Goal: Navigation & Orientation: Understand site structure

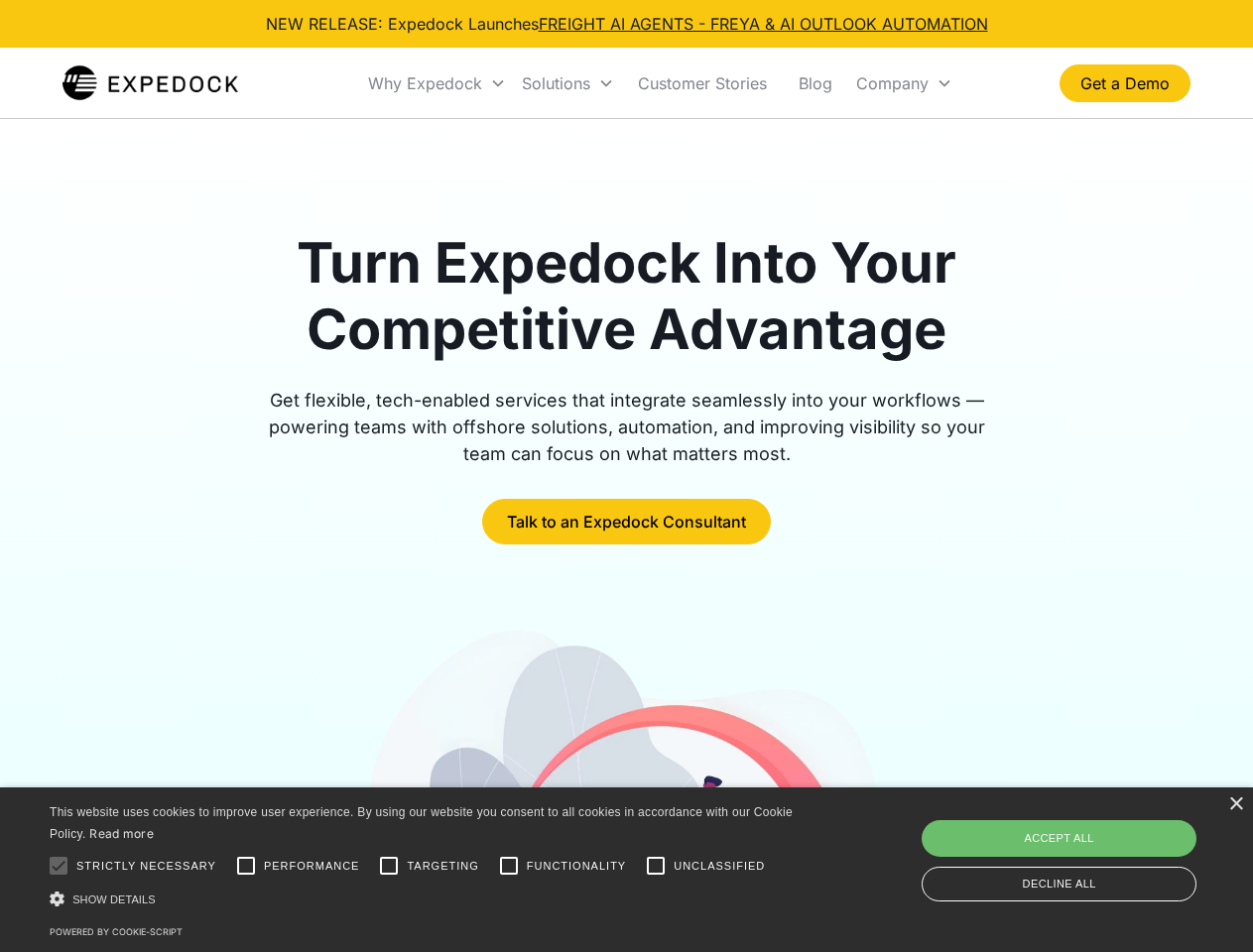
click at [437, 84] on div "Why Expedock" at bounding box center [424, 84] width 115 height 20
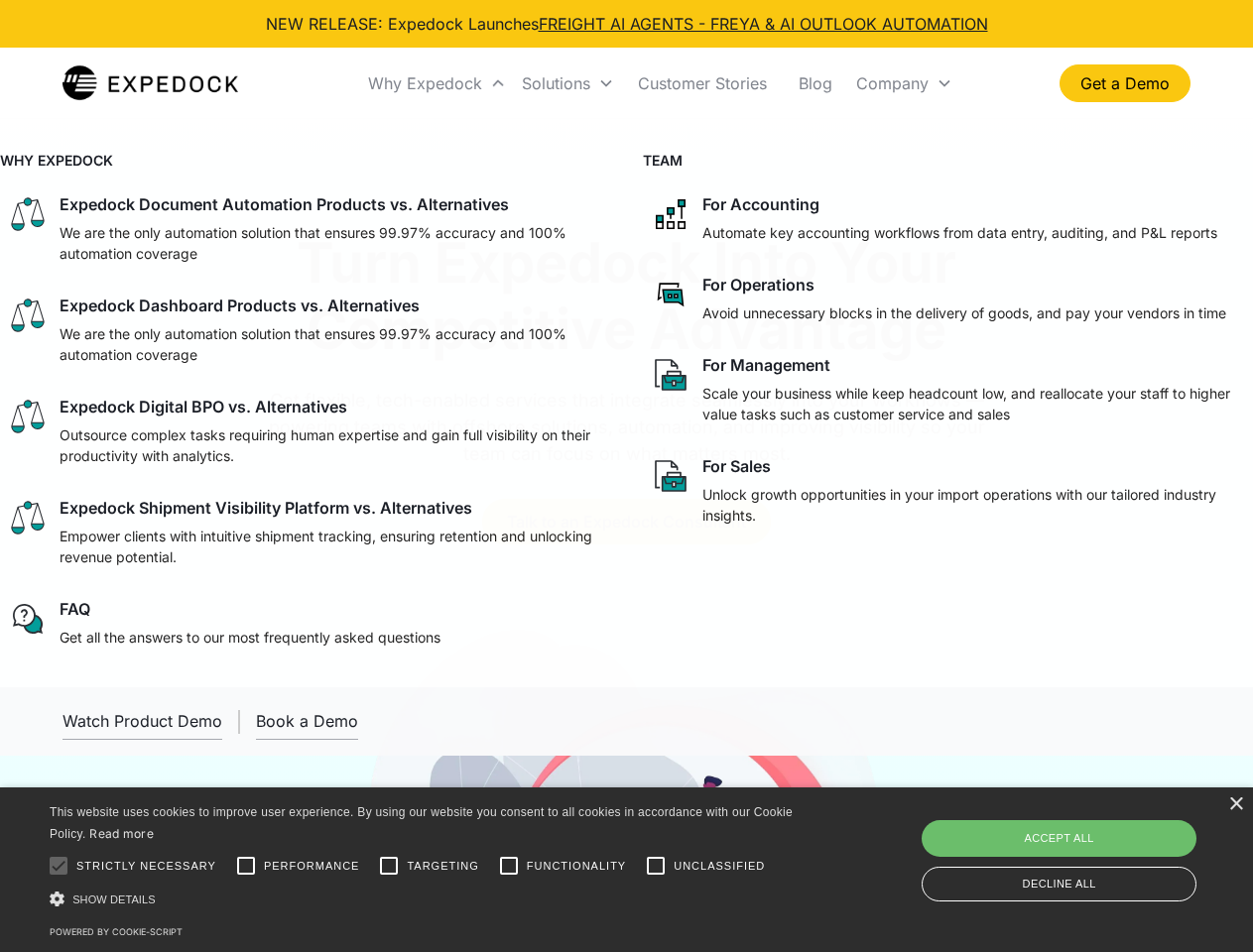
click at [568, 84] on div "Solutions" at bounding box center [556, 84] width 69 height 20
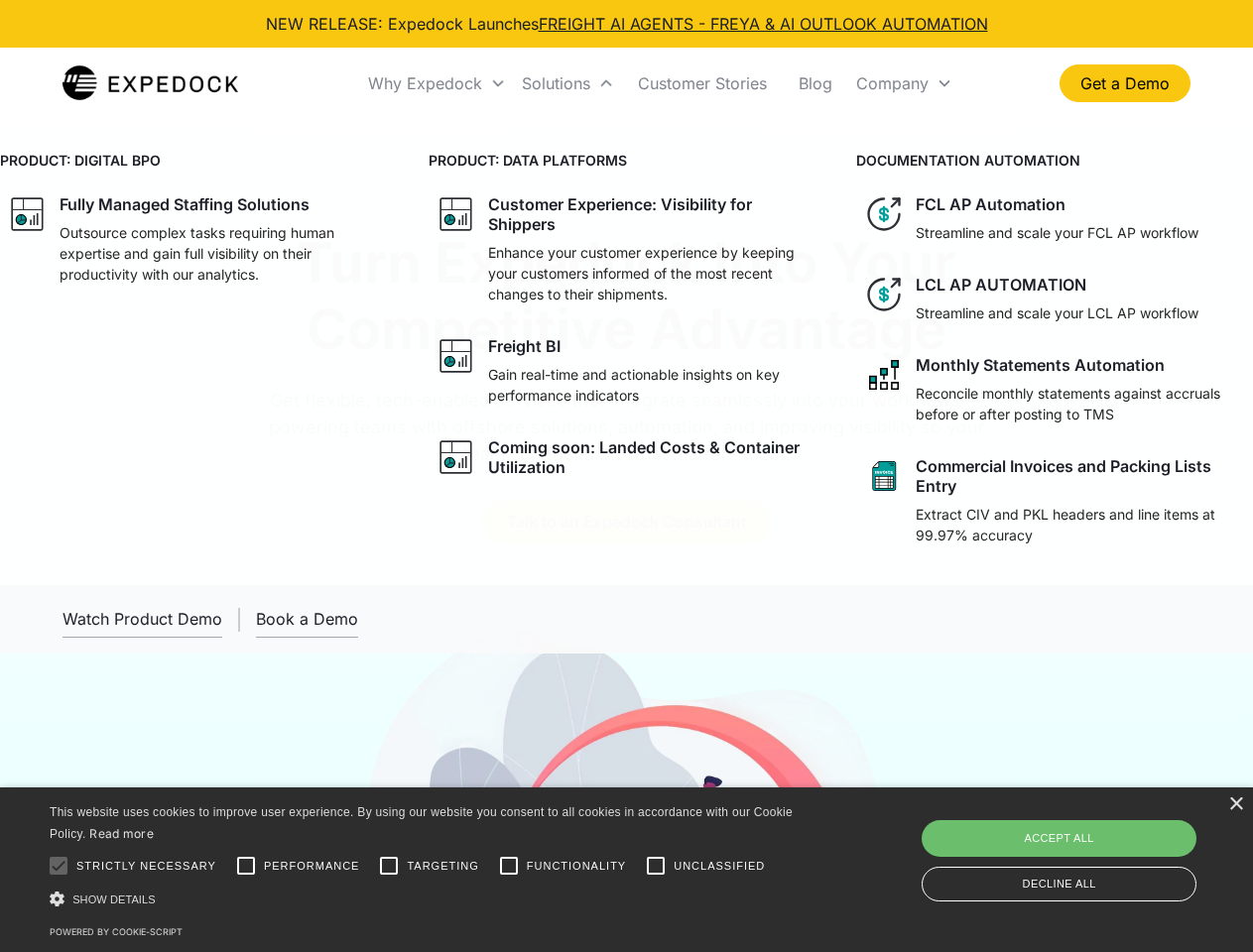
click at [903, 84] on div "Company" at bounding box center [891, 84] width 73 height 20
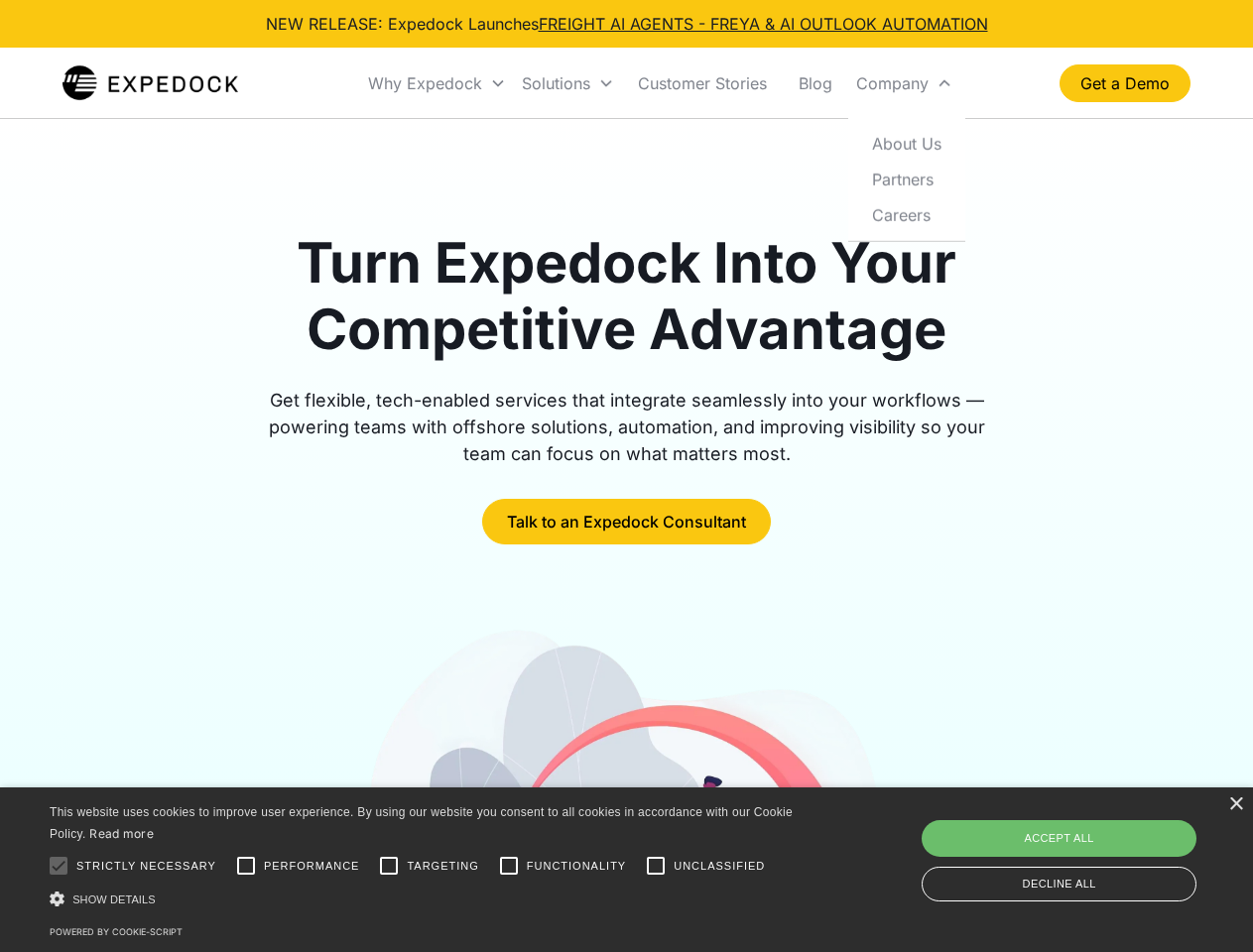
click at [59, 865] on div at bounding box center [59, 865] width 40 height 40
click at [246, 865] on input "Performance" at bounding box center [246, 865] width 40 height 40
checkbox input "true"
click at [388, 865] on input "Targeting" at bounding box center [388, 865] width 40 height 40
checkbox input "true"
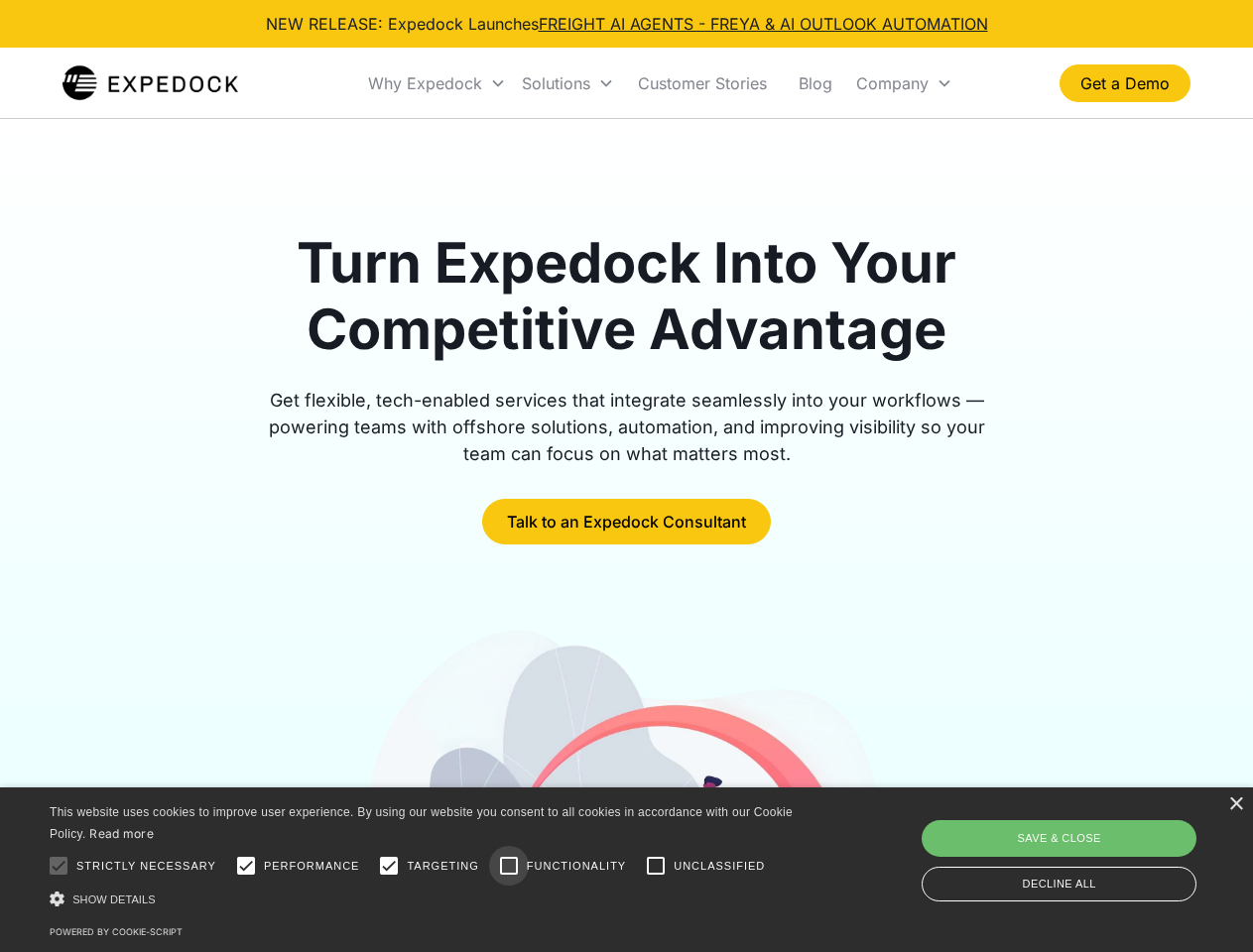
click at [509, 865] on input "Functionality" at bounding box center [509, 865] width 40 height 40
checkbox input "true"
click at [655, 865] on input "Unclassified" at bounding box center [655, 865] width 40 height 40
checkbox input "true"
click at [424, 898] on div "Show details Hide details" at bounding box center [424, 898] width 750 height 21
